Goal: Navigation & Orientation: Go to known website

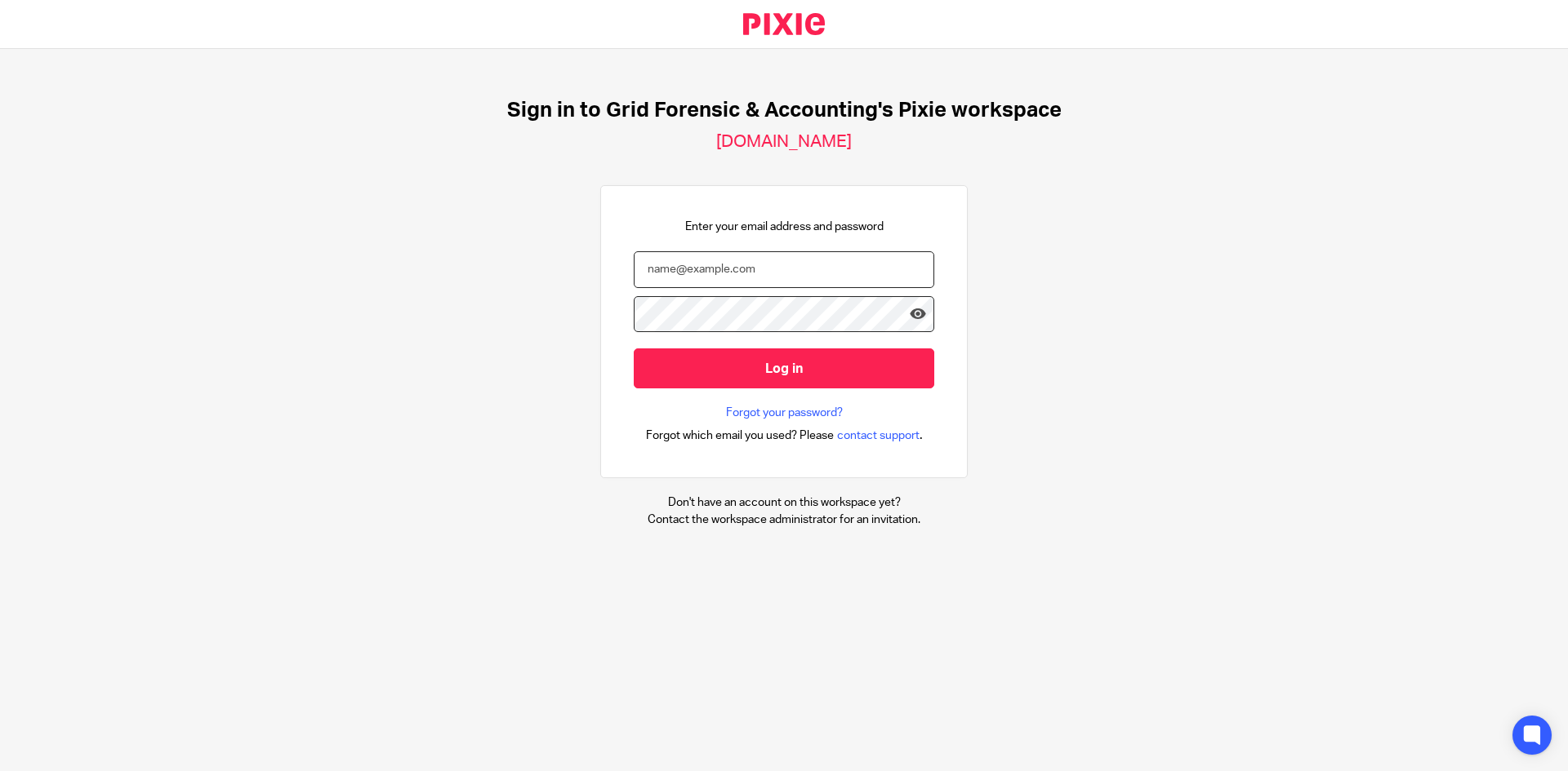
click at [786, 277] on input "email" at bounding box center [784, 269] width 301 height 37
type input "afikile.danti@gridfa.com"
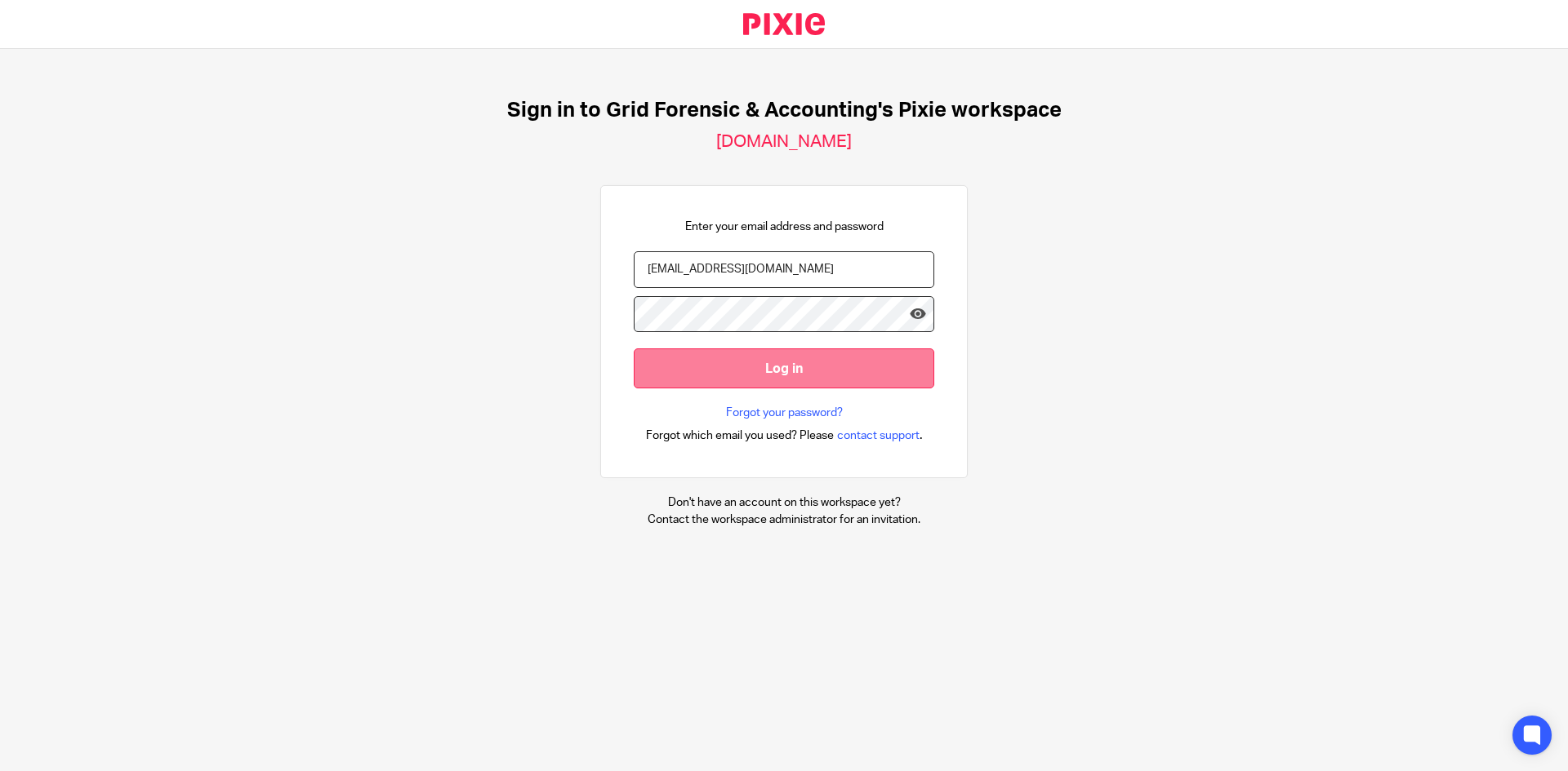
click at [746, 368] on input "Log in" at bounding box center [784, 368] width 301 height 40
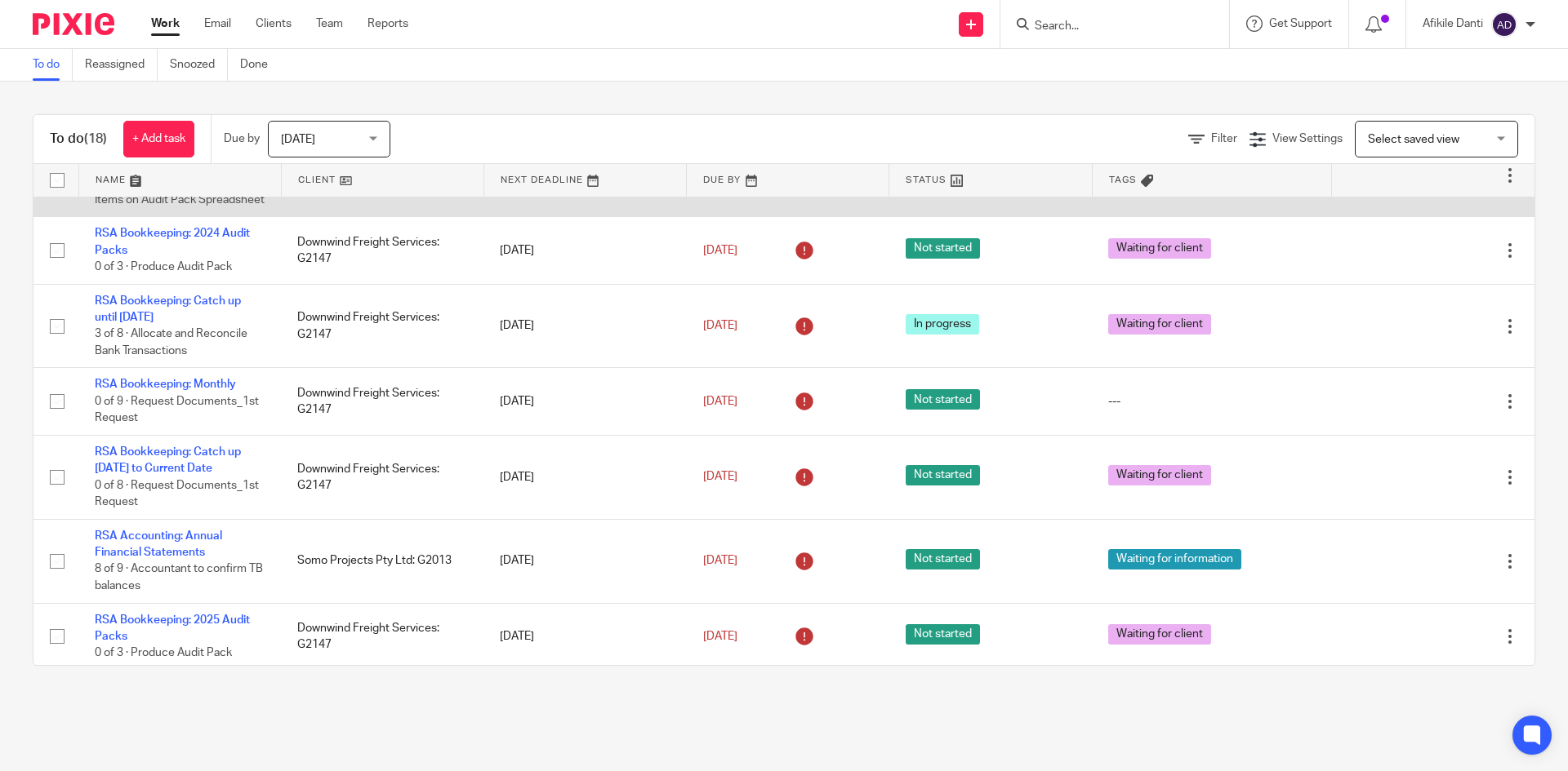
scroll to position [110, 0]
